Goal: Information Seeking & Learning: Understand process/instructions

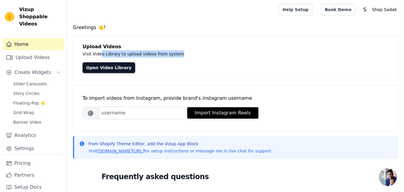
drag, startPoint x: 100, startPoint y: 56, endPoint x: 173, endPoint y: 50, distance: 72.5
click at [173, 50] on p "Visit Video Library to upload videos from system" at bounding box center [216, 53] width 268 height 7
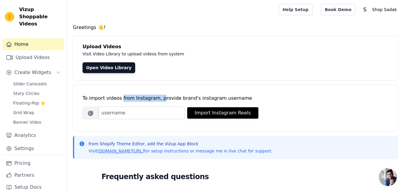
drag, startPoint x: 119, startPoint y: 97, endPoint x: 156, endPoint y: 100, distance: 36.8
click at [156, 100] on div "To import videos from Instagram, provide brand's instagram username" at bounding box center [235, 97] width 306 height 7
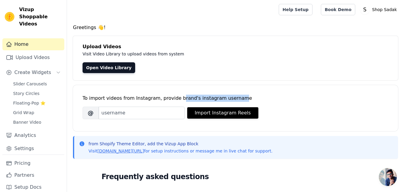
drag, startPoint x: 174, startPoint y: 99, endPoint x: 230, endPoint y: 97, distance: 55.6
click at [230, 97] on div "To import videos from Instagram, provide brand's instagram username" at bounding box center [235, 97] width 306 height 7
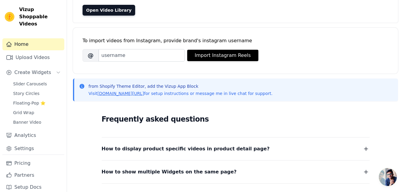
scroll to position [92, 0]
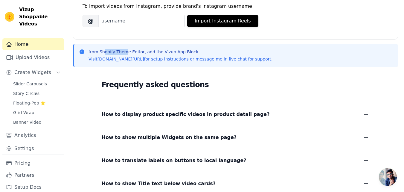
drag, startPoint x: 104, startPoint y: 52, endPoint x: 125, endPoint y: 51, distance: 21.2
click at [125, 51] on p "from Shopify Theme Editor, add the Vizup App Block" at bounding box center [180, 52] width 184 height 6
drag, startPoint x: 150, startPoint y: 51, endPoint x: 188, endPoint y: 51, distance: 37.9
click at [188, 51] on p "from Shopify Theme Editor, add the Vizup App Block" at bounding box center [180, 52] width 184 height 6
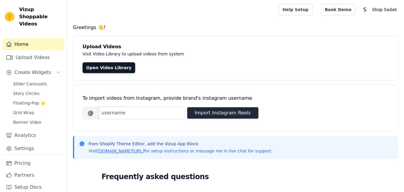
scroll to position [144, 0]
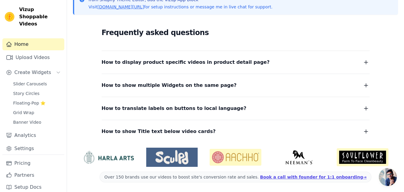
click at [217, 68] on dl "How to display product specific videos in product detail page? Create one widge…" at bounding box center [236, 92] width 268 height 85
click at [227, 62] on span "How to display product specific videos in product detail page?" at bounding box center [186, 62] width 168 height 8
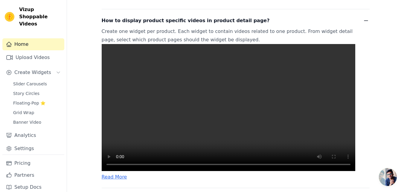
scroll to position [194, 0]
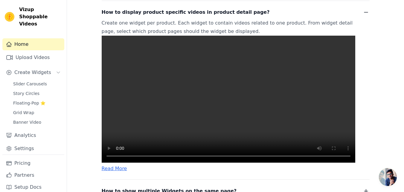
click at [227, 95] on video at bounding box center [228, 99] width 253 height 127
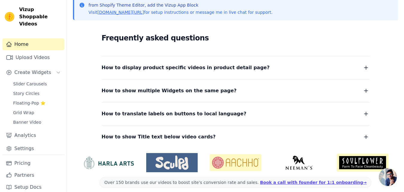
scroll to position [134, 0]
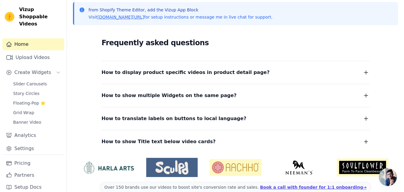
click at [232, 71] on span "How to display product specific videos in product detail page?" at bounding box center [186, 72] width 168 height 8
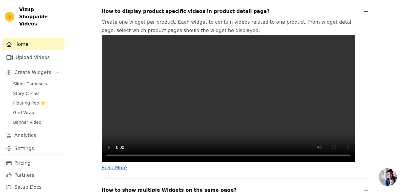
scroll to position [201, 0]
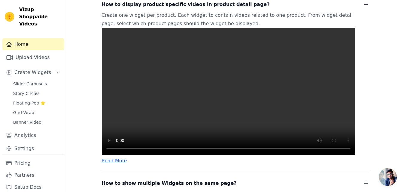
click at [207, 86] on video at bounding box center [228, 91] width 253 height 127
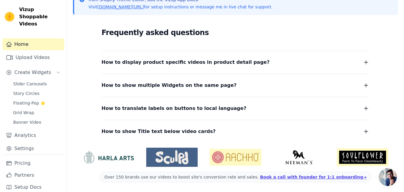
click at [210, 69] on dl "How to display product specific videos in product detail page? Create one widge…" at bounding box center [236, 92] width 268 height 85
click at [207, 62] on span "How to display product specific videos in product detail page?" at bounding box center [186, 62] width 168 height 8
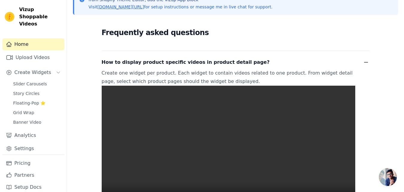
click at [182, 129] on video at bounding box center [228, 148] width 253 height 127
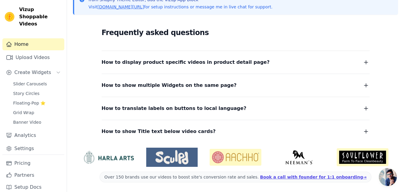
click at [367, 62] on icon "button" at bounding box center [366, 62] width 4 height 4
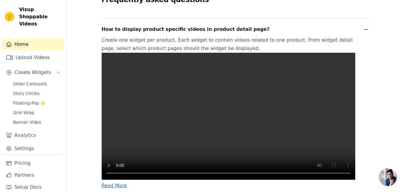
scroll to position [213, 0]
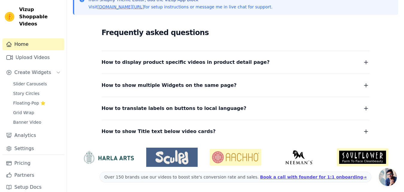
click at [102, 58] on button "How to display product specific videos in product detail page?" at bounding box center [236, 62] width 268 height 8
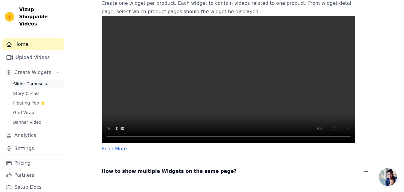
click at [33, 80] on link "Slider Carousels" at bounding box center [37, 83] width 55 height 8
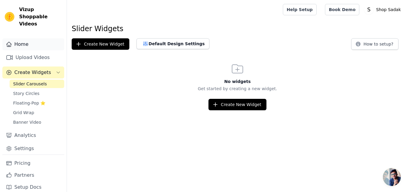
click at [27, 40] on link "Home" at bounding box center [33, 44] width 62 height 12
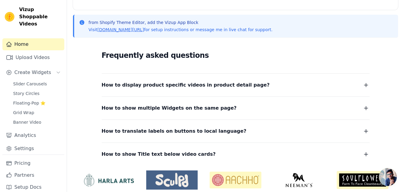
scroll to position [122, 0]
